Goal: Task Accomplishment & Management: Complete application form

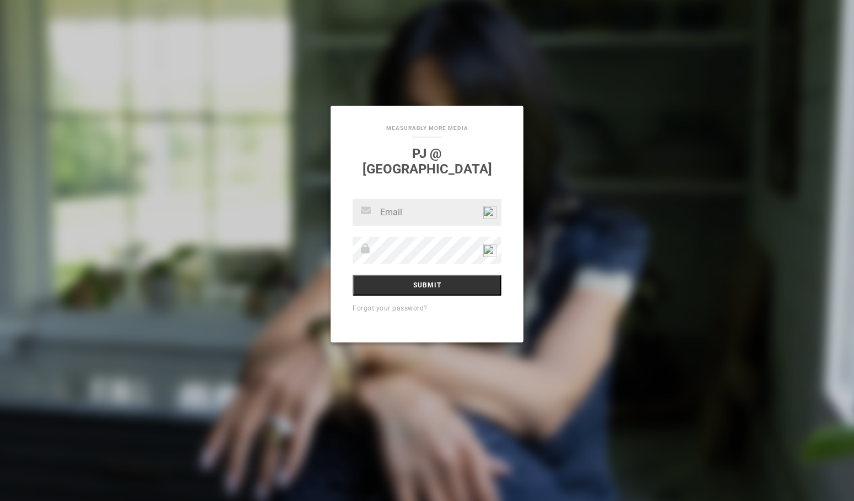
click at [420, 207] on input "text" at bounding box center [427, 212] width 149 height 27
click at [424, 206] on input "text" at bounding box center [427, 212] width 149 height 27
click at [406, 207] on input "text" at bounding box center [427, 212] width 149 height 27
type input "P"
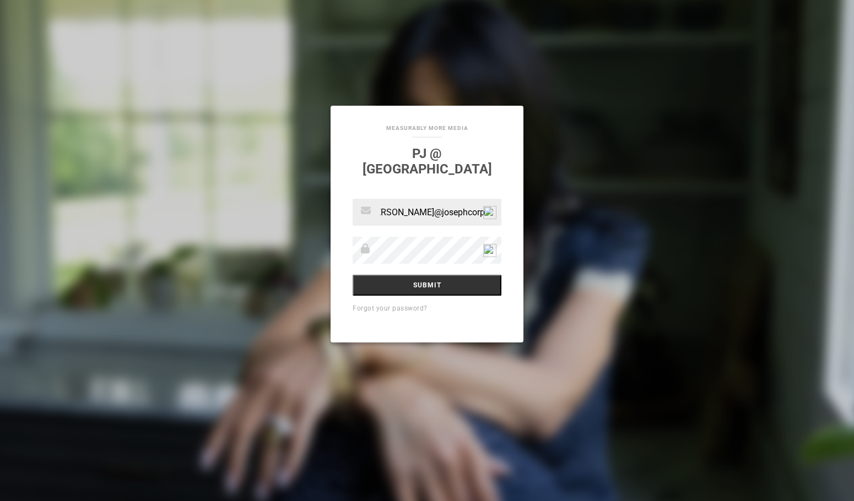
scroll to position [0, 21]
type input "[PERSON_NAME][EMAIL_ADDRESS][DOMAIN_NAME]"
click at [415, 279] on input "Submit" at bounding box center [427, 285] width 149 height 21
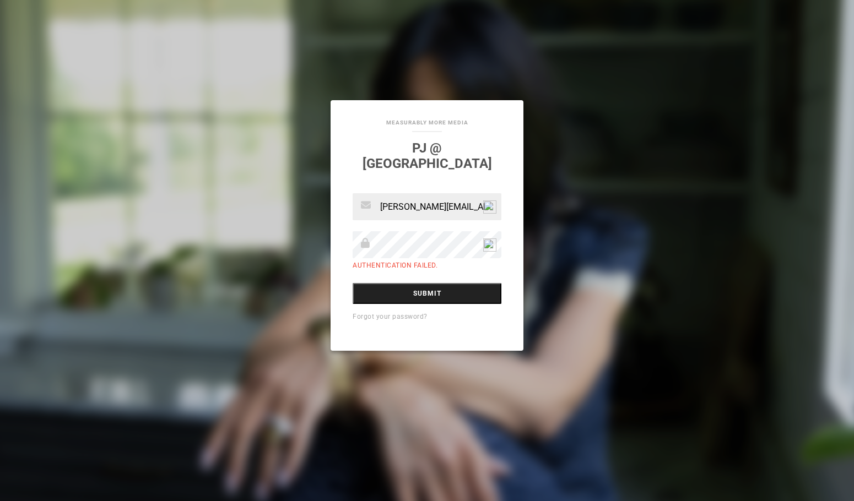
click at [415, 283] on input "Submit" at bounding box center [427, 293] width 149 height 21
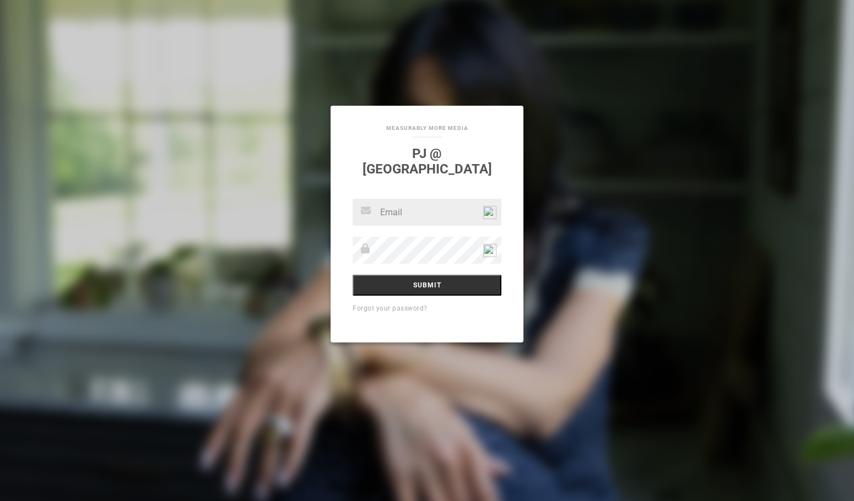
click at [423, 208] on input "text" at bounding box center [427, 212] width 149 height 27
click at [427, 206] on input "text" at bounding box center [427, 212] width 149 height 27
paste input "[PERSON_NAME][EMAIL_ADDRESS][DOMAIN_NAME]"
type input "[PERSON_NAME][EMAIL_ADDRESS][DOMAIN_NAME]"
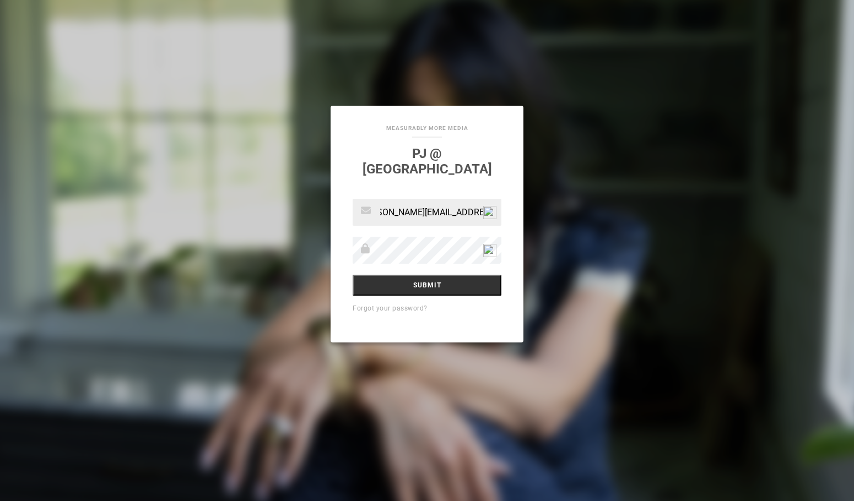
scroll to position [0, 0]
click at [423, 276] on input "Submit" at bounding box center [427, 285] width 149 height 21
